Goal: Transaction & Acquisition: Purchase product/service

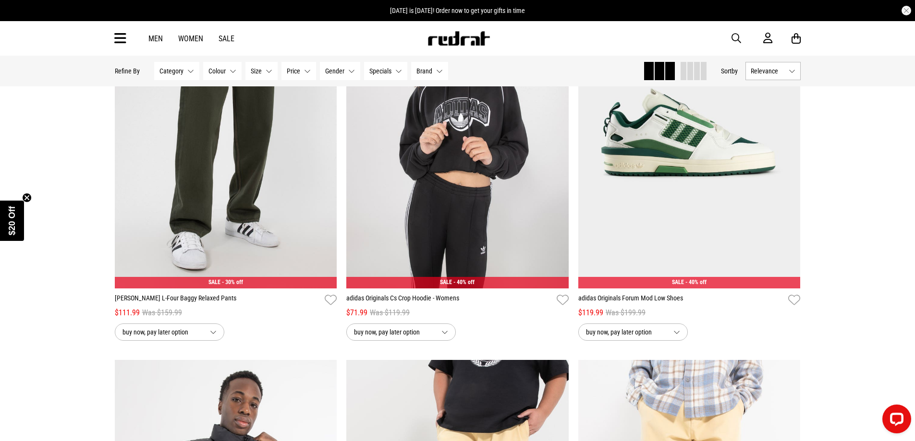
scroll to position [96, 0]
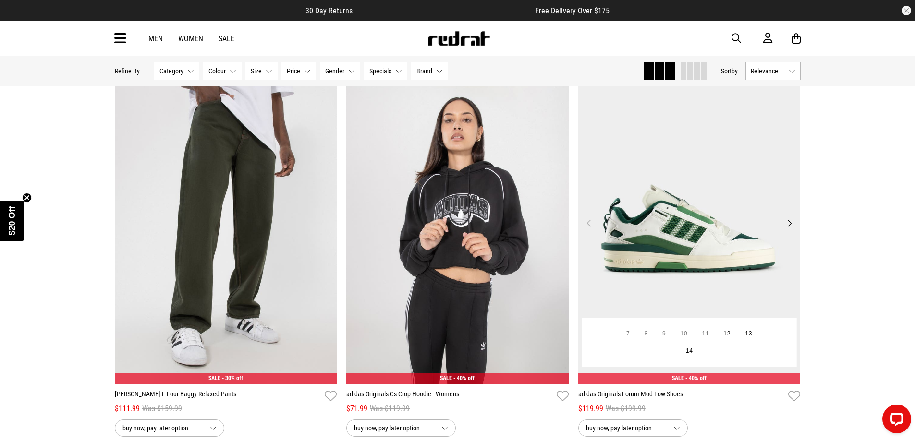
click at [790, 223] on button "Next" at bounding box center [789, 224] width 12 height 12
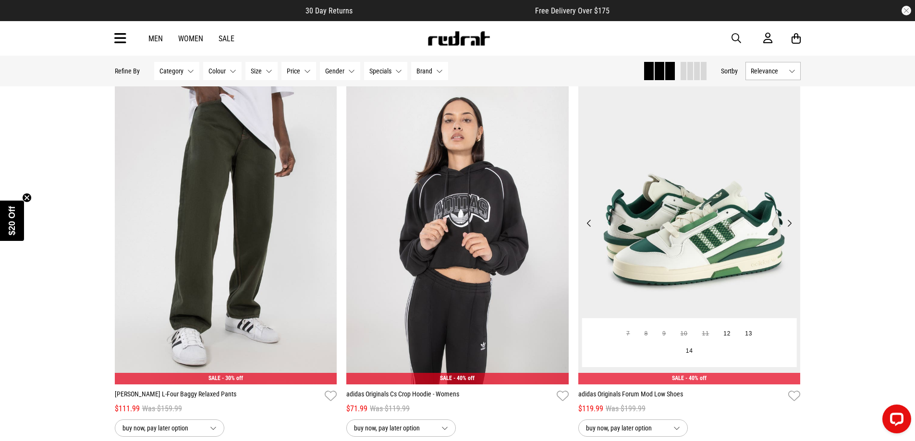
click at [790, 223] on button "Next" at bounding box center [789, 224] width 12 height 12
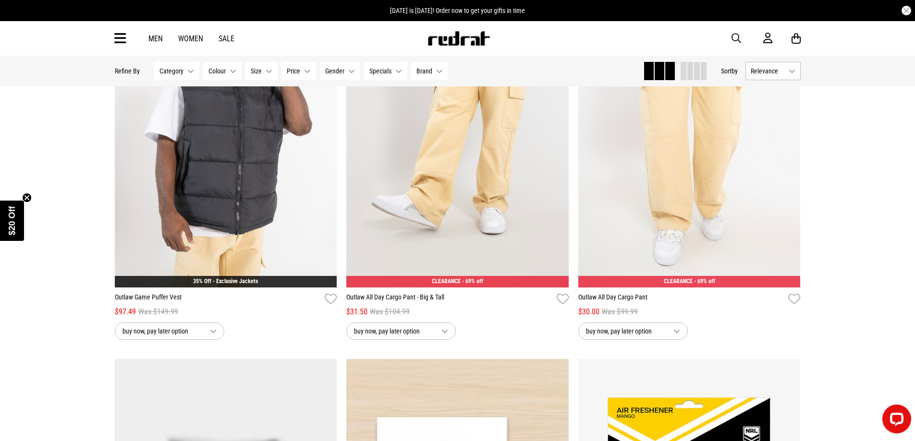
scroll to position [576, 0]
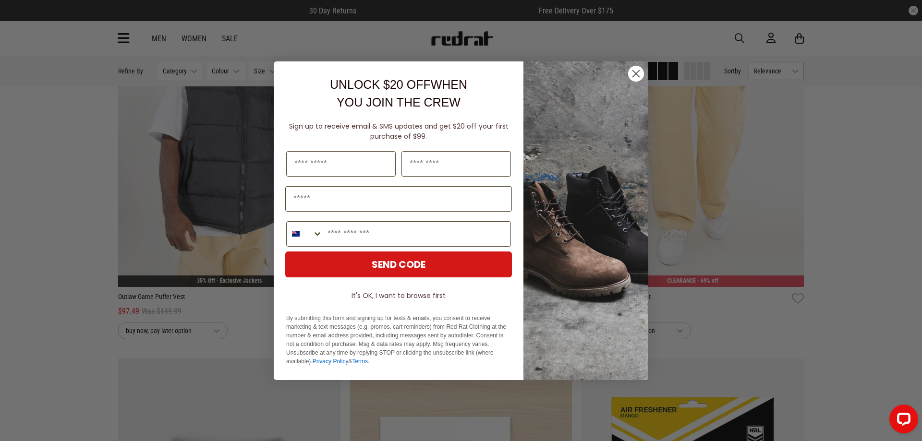
click at [636, 78] on circle "Close dialog" at bounding box center [636, 73] width 16 height 16
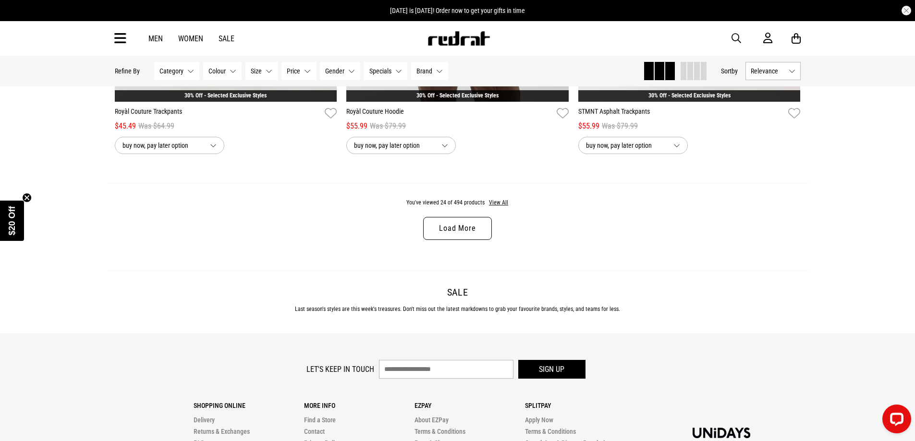
scroll to position [3028, 0]
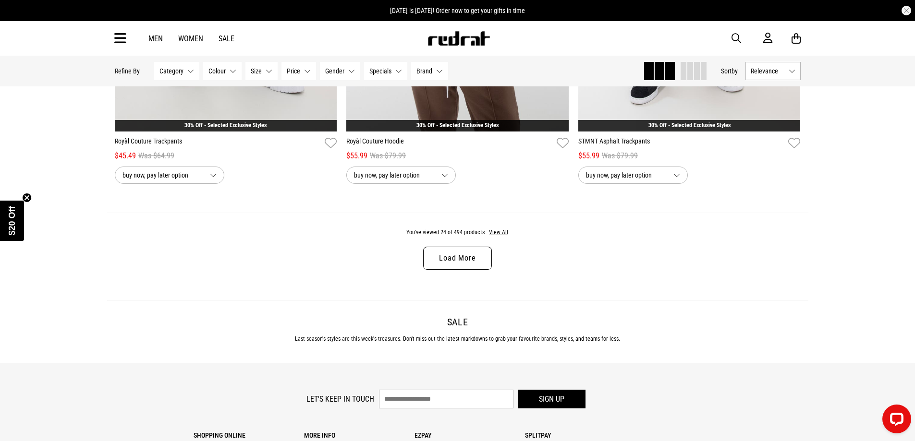
click at [462, 267] on link "Load More" at bounding box center [457, 258] width 68 height 23
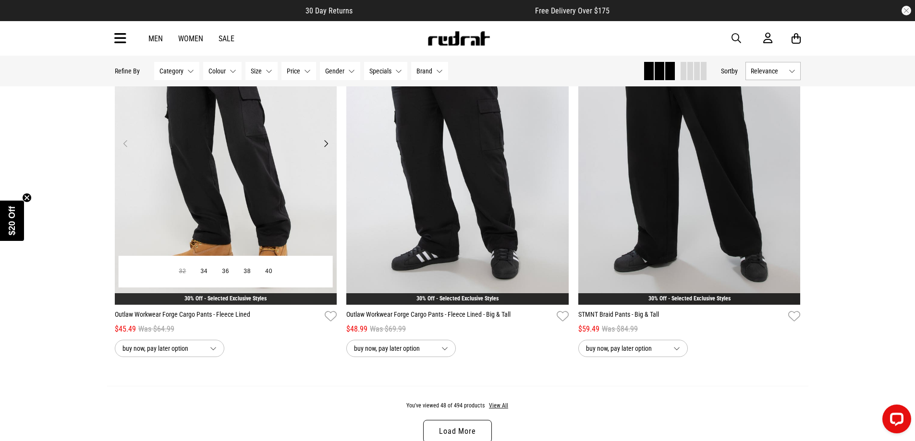
scroll to position [6005, 0]
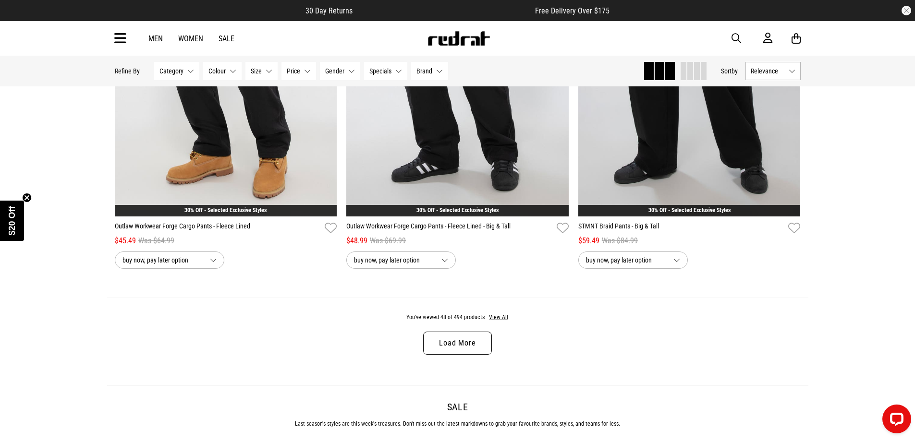
click at [457, 353] on link "Load More" at bounding box center [457, 343] width 68 height 23
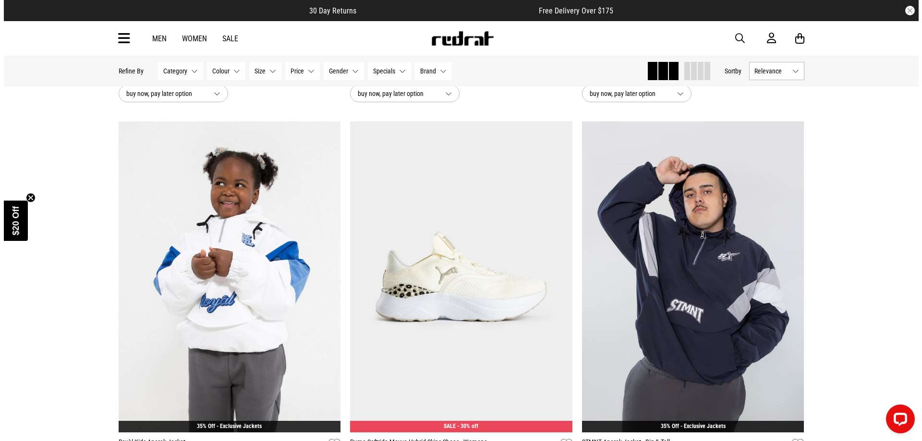
scroll to position [8166, 0]
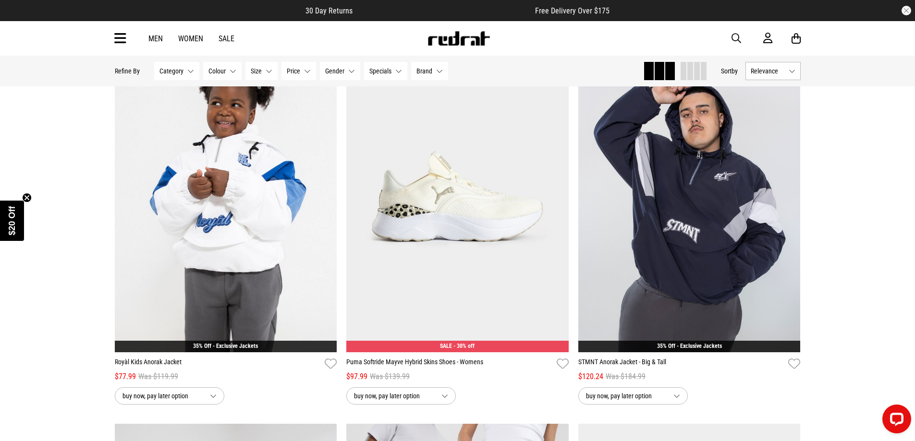
click at [728, 43] on div "Men Women Sale Sign in New Back Footwear Back Mens Back Womens Back Youth & Kid…" at bounding box center [457, 38] width 701 height 35
click at [733, 42] on span "button" at bounding box center [736, 39] width 10 height 12
click at [420, 33] on input "search" at bounding box center [433, 38] width 289 height 19
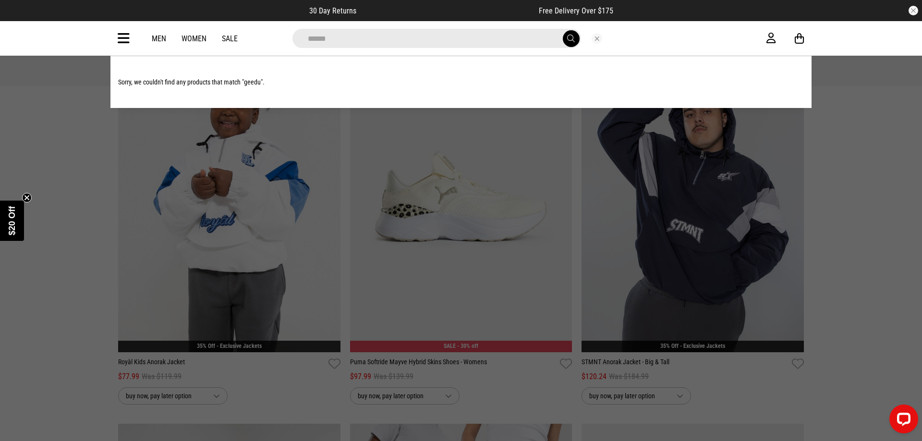
type input "******"
click at [563, 30] on button "submit" at bounding box center [571, 38] width 17 height 17
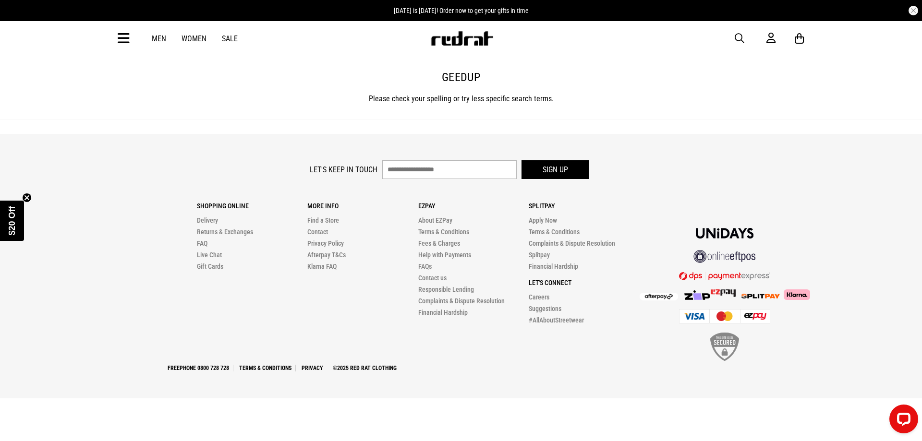
click at [157, 37] on link "Men" at bounding box center [159, 38] width 14 height 9
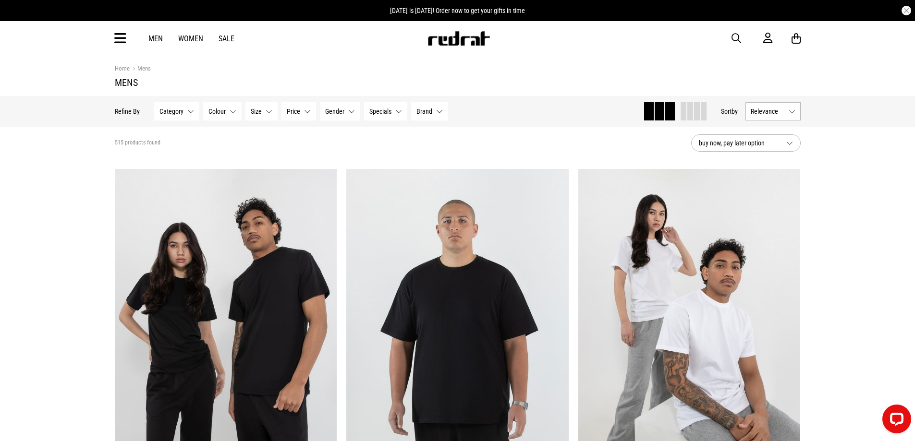
click at [120, 41] on icon at bounding box center [120, 39] width 12 height 16
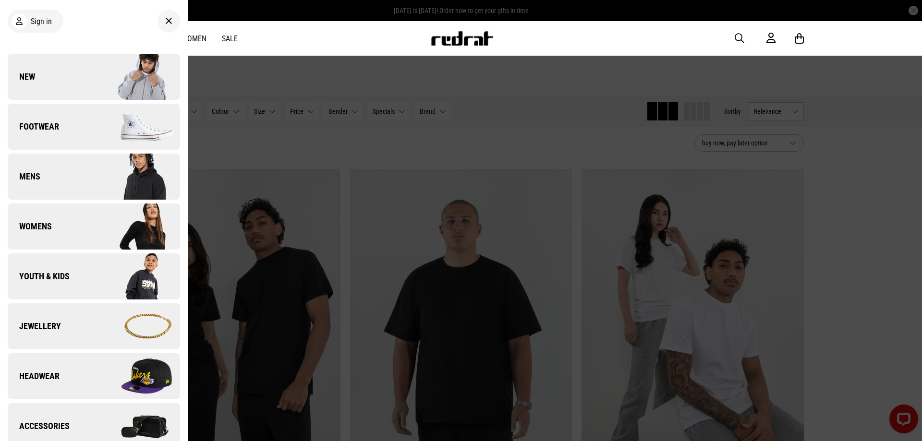
click at [95, 180] on img at bounding box center [137, 177] width 86 height 48
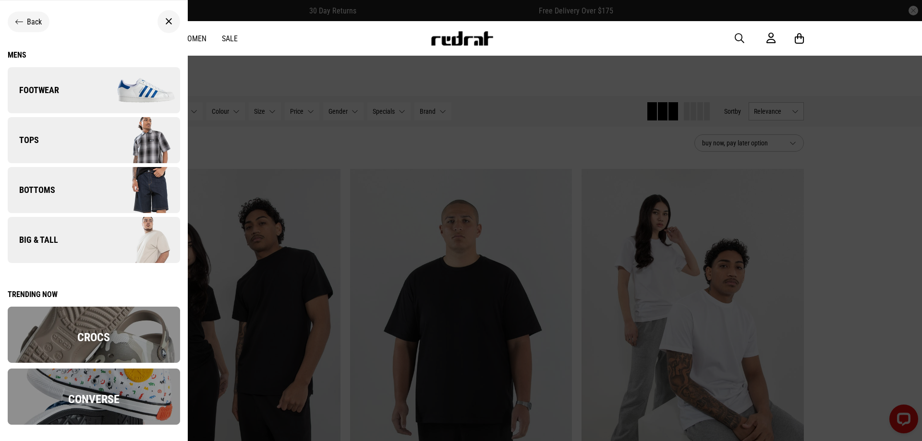
click at [82, 146] on link "Tops" at bounding box center [94, 140] width 172 height 46
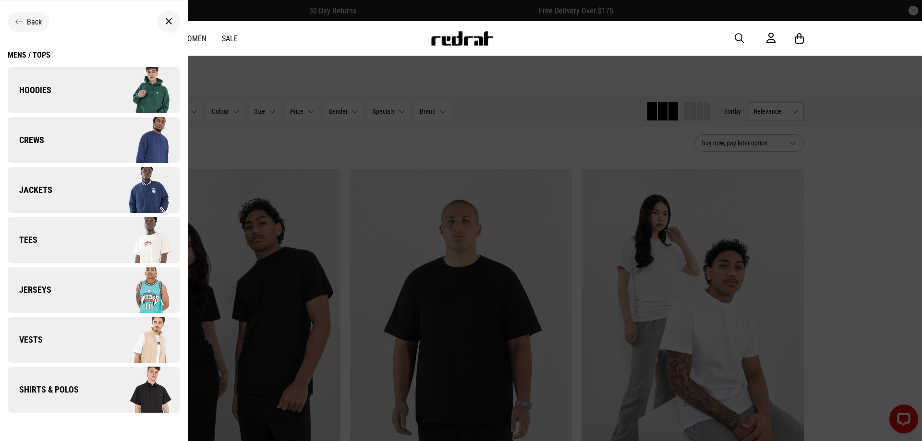
click at [94, 93] on img at bounding box center [137, 90] width 86 height 48
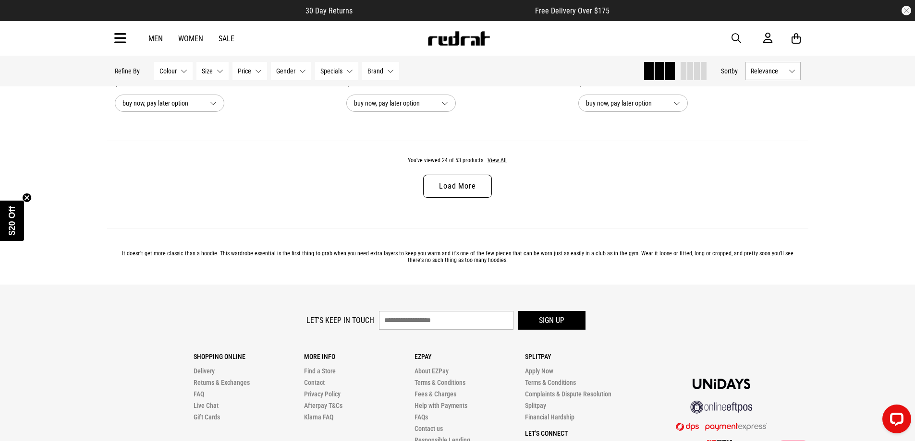
scroll to position [2972, 0]
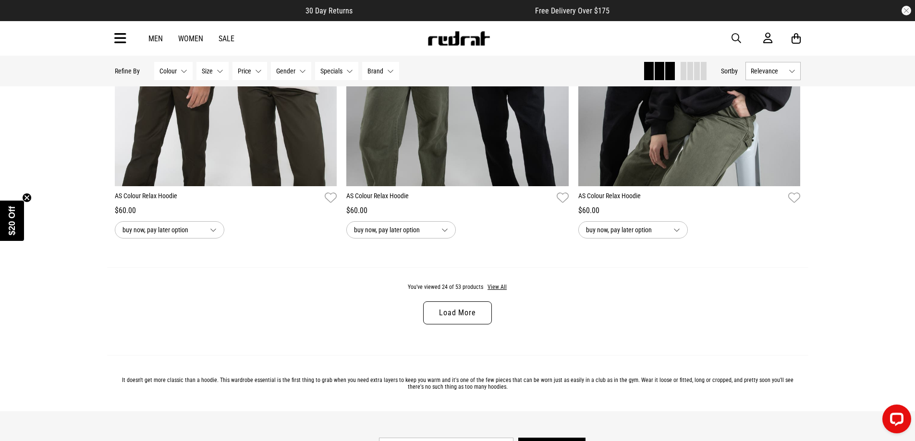
click at [470, 319] on link "Load More" at bounding box center [457, 313] width 68 height 23
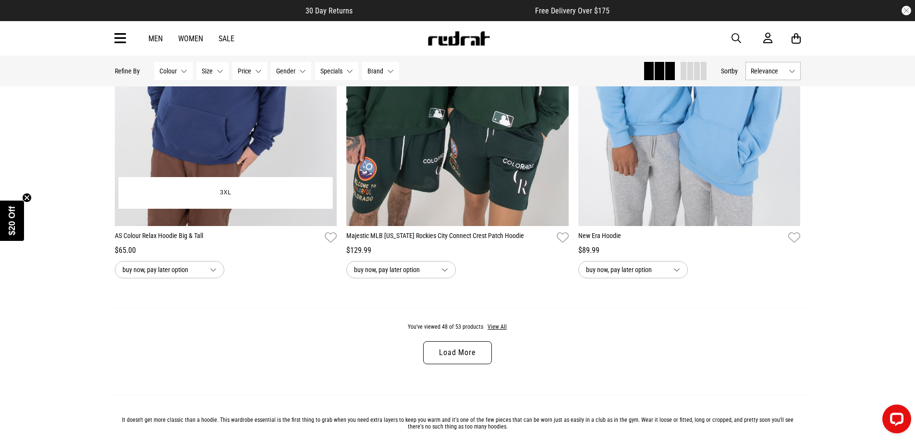
scroll to position [6093, 0]
